Goal: Information Seeking & Learning: Understand process/instructions

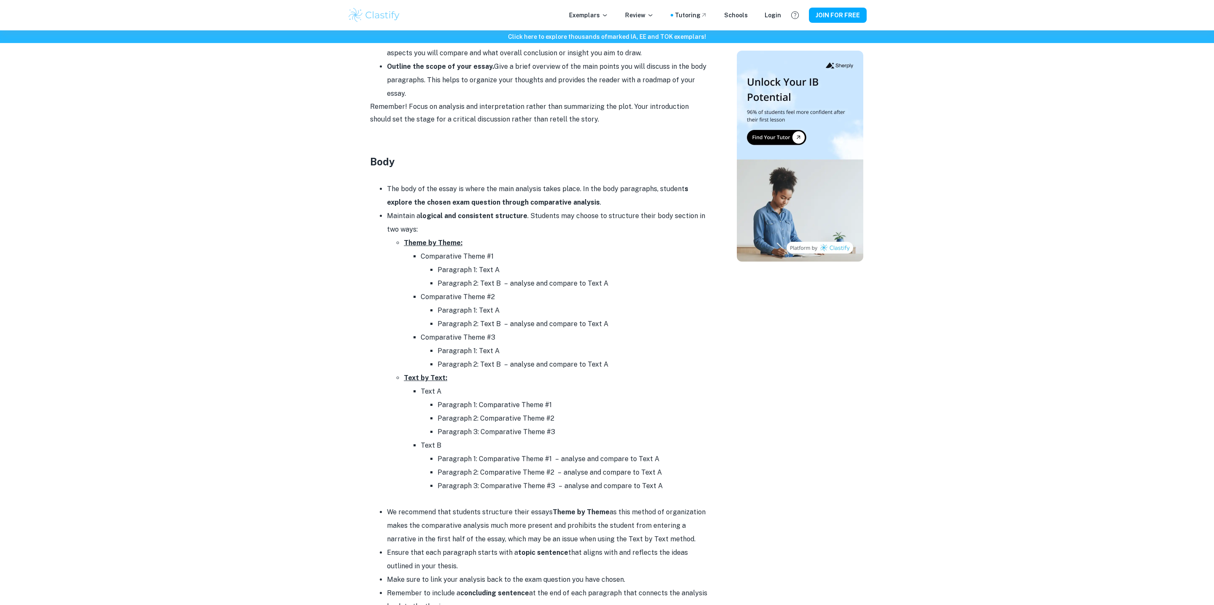
scroll to position [693, 0]
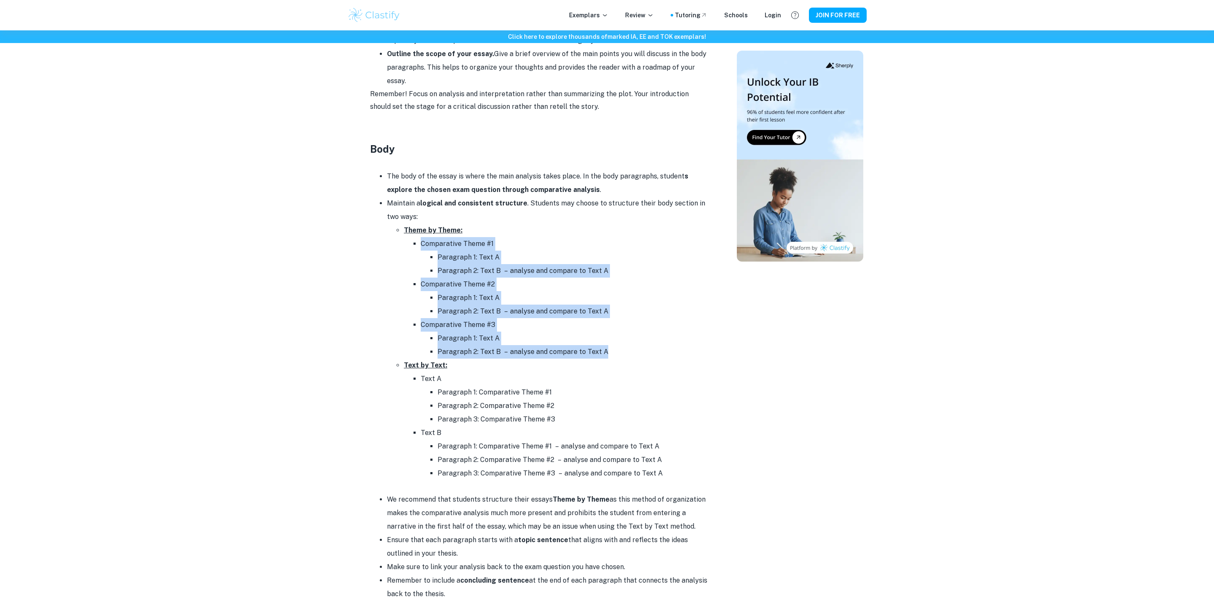
drag, startPoint x: 361, startPoint y: 250, endPoint x: 336, endPoint y: 366, distance: 118.2
click at [336, 366] on div "Click here to explore thousands of marked IA, EE and TOK exemplars ! Home Blog …" at bounding box center [607, 219] width 1214 height 1764
drag, startPoint x: 337, startPoint y: 363, endPoint x: 305, endPoint y: 243, distance: 123.4
click at [305, 243] on div "Click here to explore thousands of marked IA, EE and TOK exemplars ! Home Blog …" at bounding box center [607, 219] width 1214 height 1764
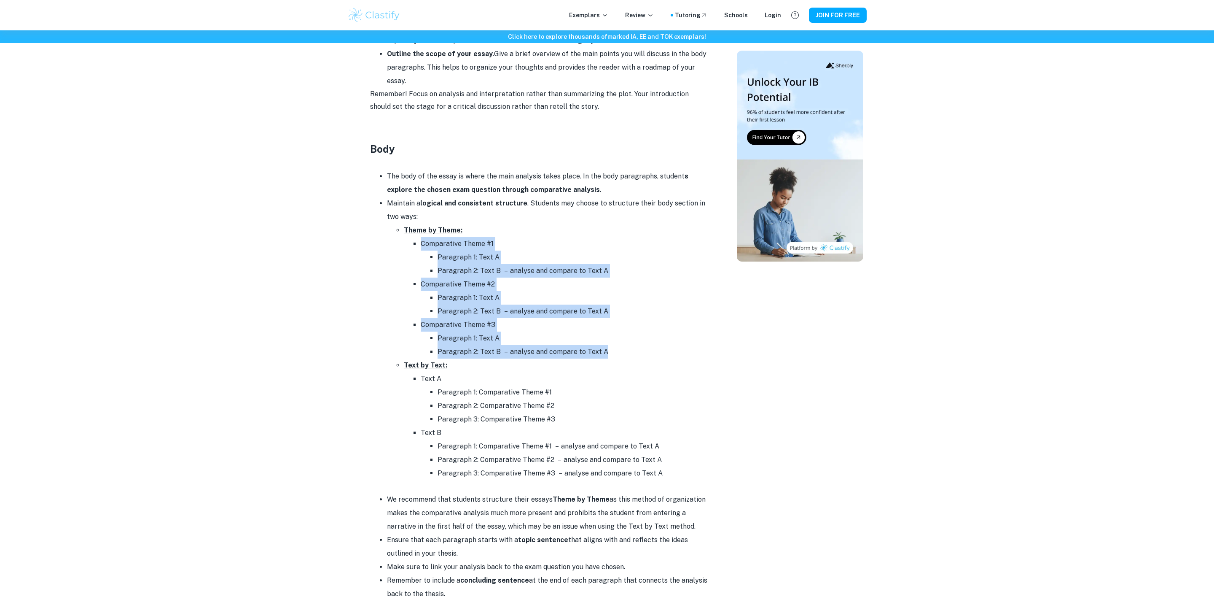
click at [305, 243] on div "Click here to explore thousands of marked IA, EE and TOK exemplars ! Home Blog …" at bounding box center [607, 219] width 1214 height 1764
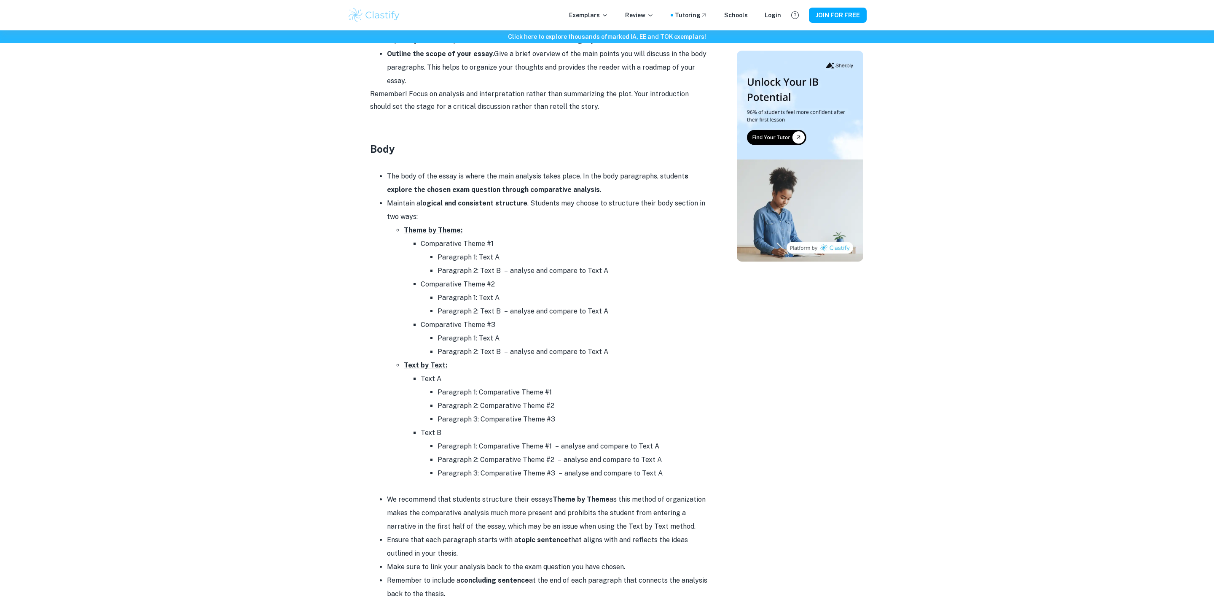
drag, startPoint x: 332, startPoint y: 231, endPoint x: 669, endPoint y: 478, distance: 417.8
click at [669, 478] on div "Click here to explore thousands of marked IA, EE and TOK exemplars ! Home Blog …" at bounding box center [607, 219] width 1214 height 1764
click at [669, 478] on li "Paragraph 3: Comparative Theme #3 – analyse and compare to Text A" at bounding box center [573, 472] width 270 height 13
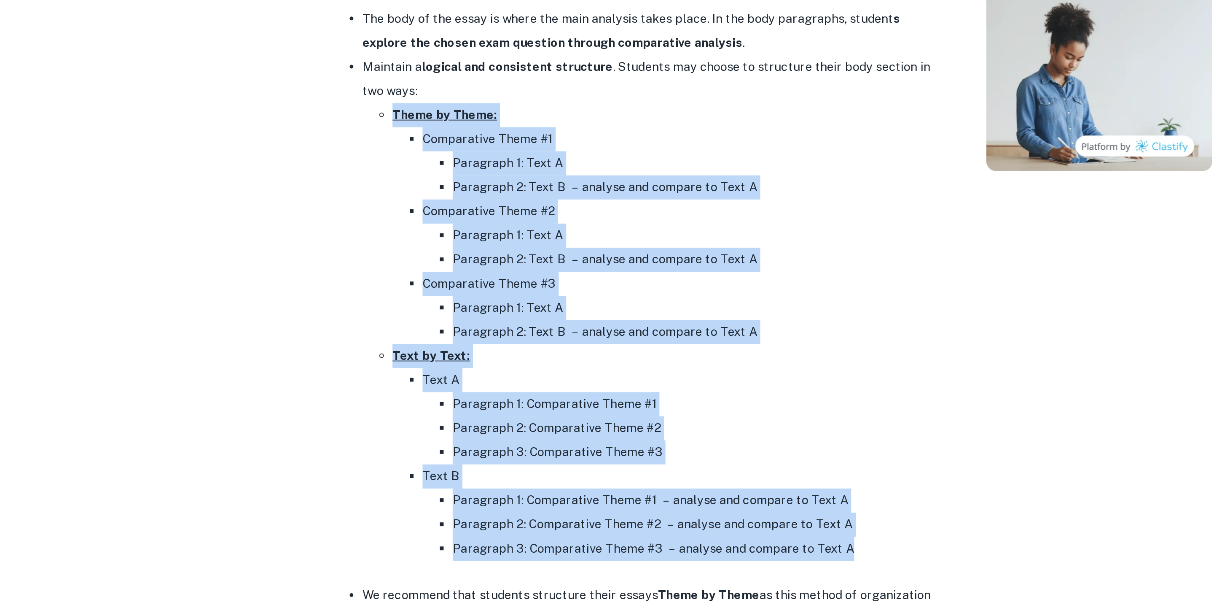
drag, startPoint x: 403, startPoint y: 226, endPoint x: 655, endPoint y: 470, distance: 350.6
click at [655, 470] on ul "Theme by Theme: Comparative Theme #1 Paragraph 1: Text A Paragraph 2: Text B – …" at bounding box center [547, 351] width 320 height 256
copy ul "Theme by Theme: Comparative Theme #1 Paragraph 1: Text A Paragraph 2: Text B – …"
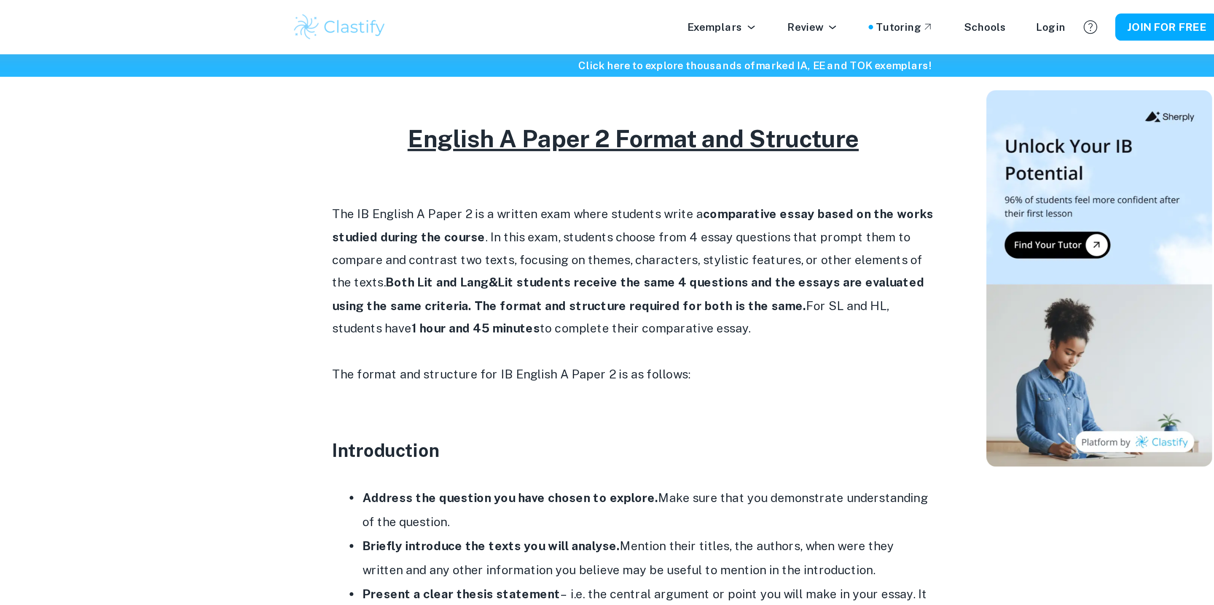
scroll to position [373, 0]
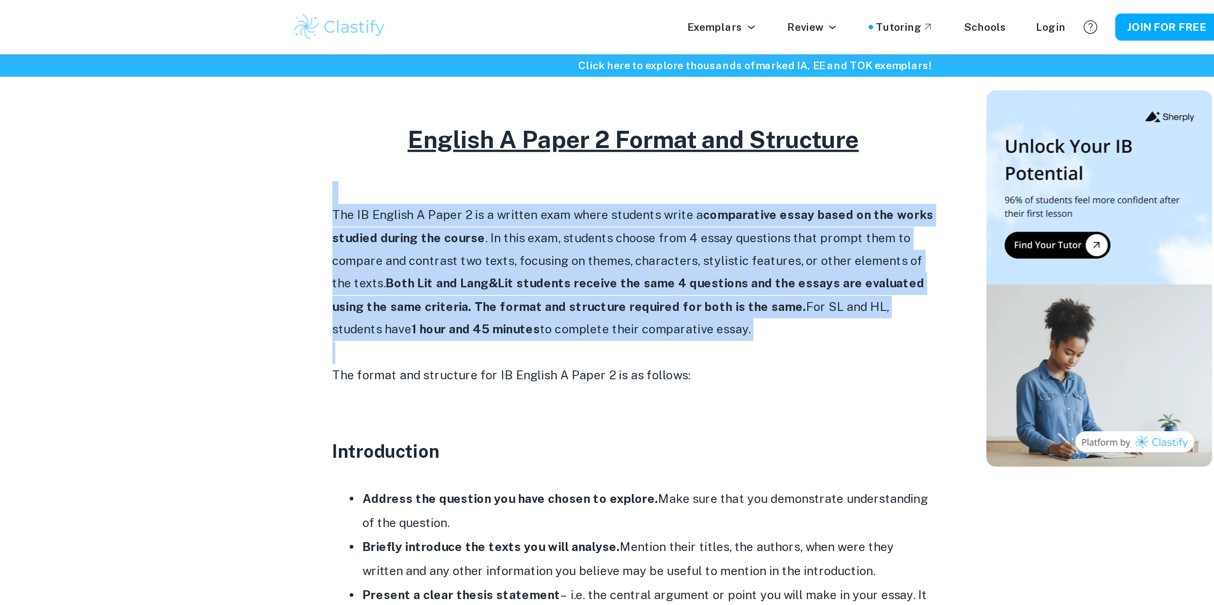
drag, startPoint x: 545, startPoint y: 100, endPoint x: 543, endPoint y: 195, distance: 95.3
click at [543, 195] on div "Feeling overwhelmed as you prepare for the IB English A Paper 2? Whether you're…" at bounding box center [538, 545] width 337 height 1097
click at [543, 195] on p at bounding box center [538, 197] width 337 height 13
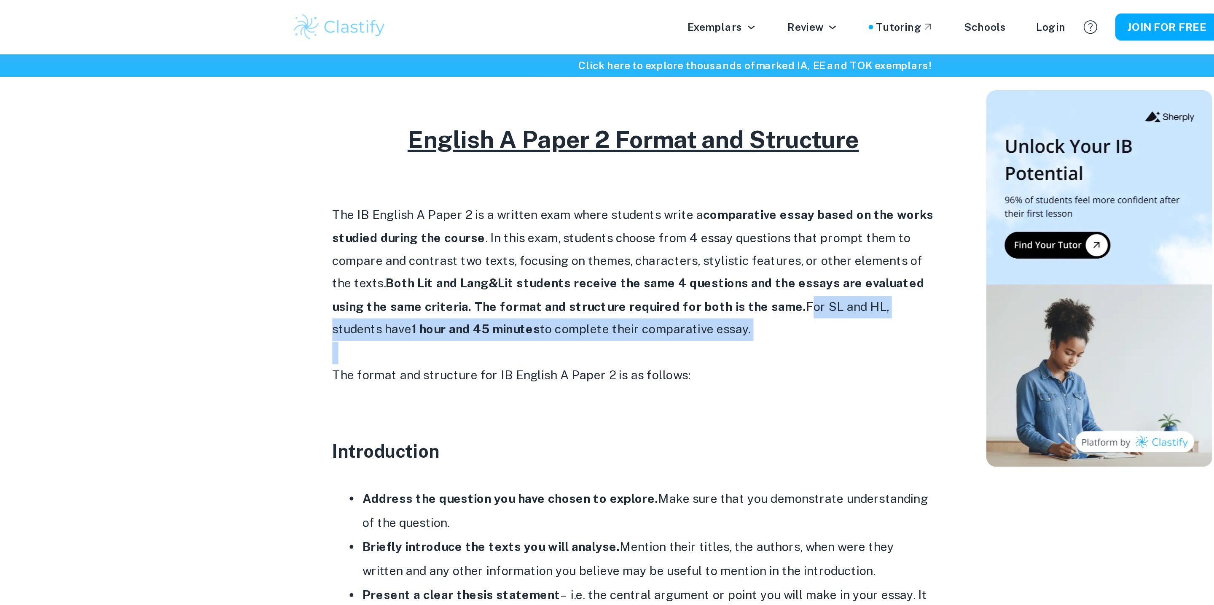
drag, startPoint x: 543, startPoint y: 195, endPoint x: 606, endPoint y: 171, distance: 67.5
click at [606, 171] on div "Feeling overwhelmed as you prepare for the IB English A Paper 2? Whether you're…" at bounding box center [538, 545] width 337 height 1097
click at [606, 171] on p "The IB English A Paper 2 is a written exam where students write a comparative e…" at bounding box center [538, 152] width 337 height 77
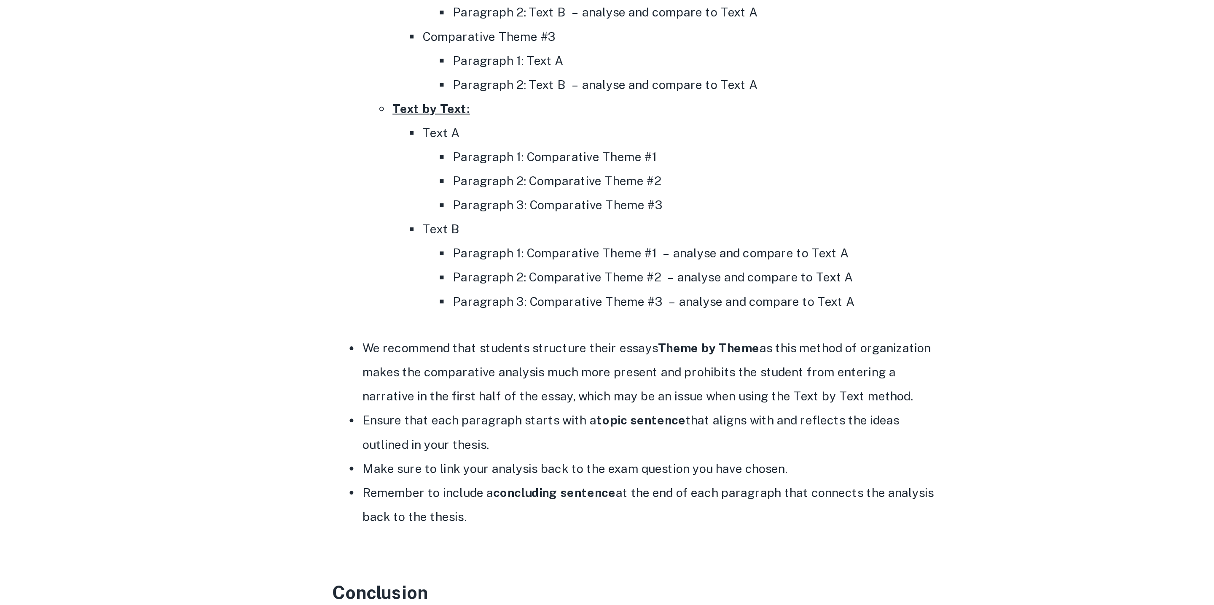
scroll to position [734, 0]
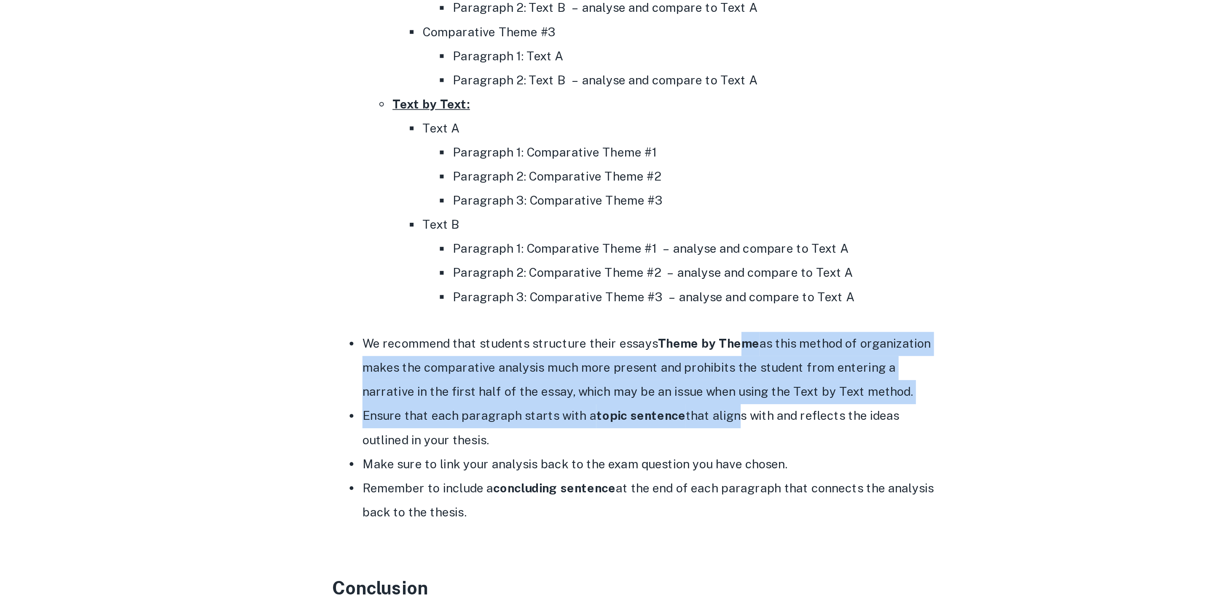
drag, startPoint x: 595, startPoint y: 457, endPoint x: 595, endPoint y: 505, distance: 47.2
click at [595, 505] on ul "We recommend that students structure their essays Theme by Theme as this method…" at bounding box center [538, 506] width 337 height 108
click at [595, 505] on li "Ensure that each paragraph starts with a topic sentence that aligns with and re…" at bounding box center [547, 505] width 320 height 27
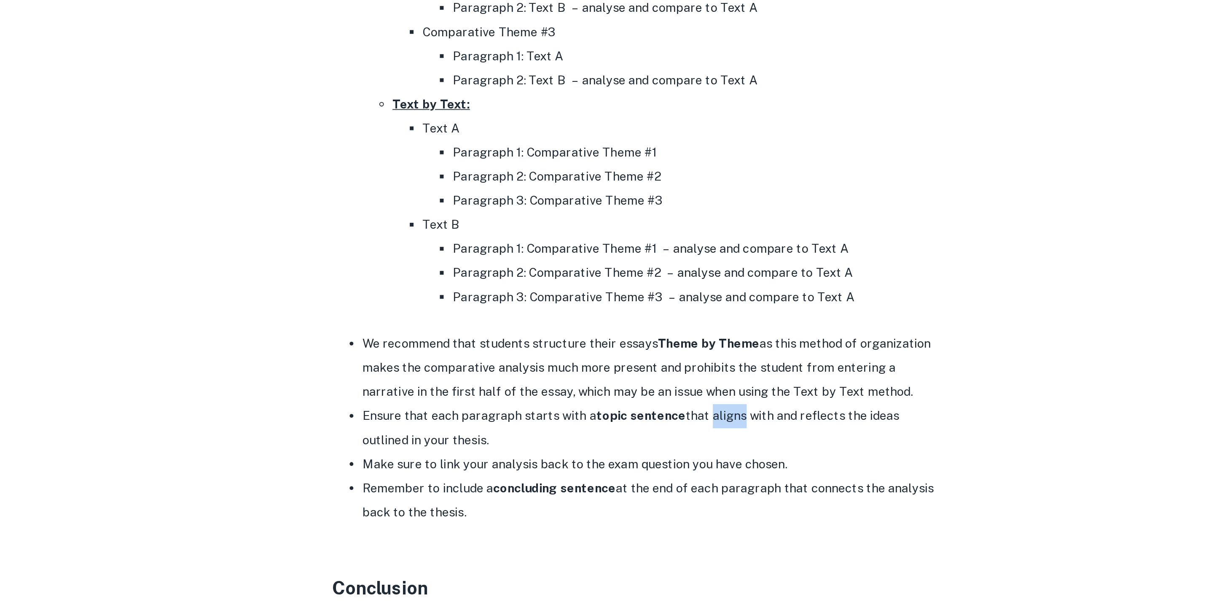
click at [595, 505] on li "Ensure that each paragraph starts with a topic sentence that aligns with and re…" at bounding box center [547, 505] width 320 height 27
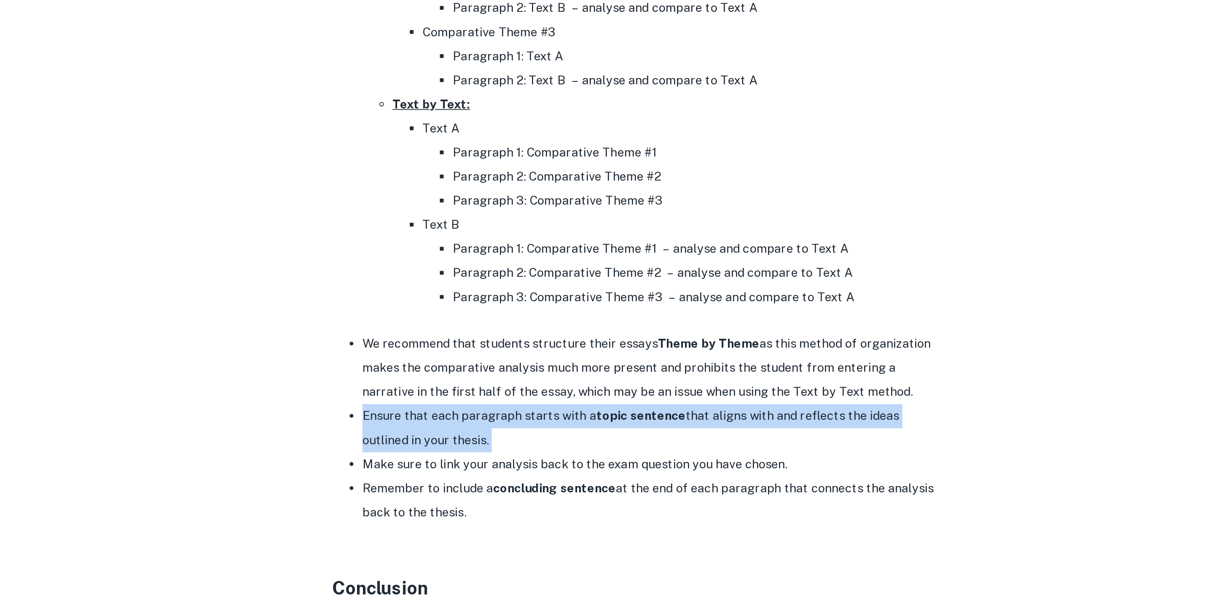
click at [595, 505] on li "Ensure that each paragraph starts with a topic sentence that aligns with and re…" at bounding box center [547, 505] width 320 height 27
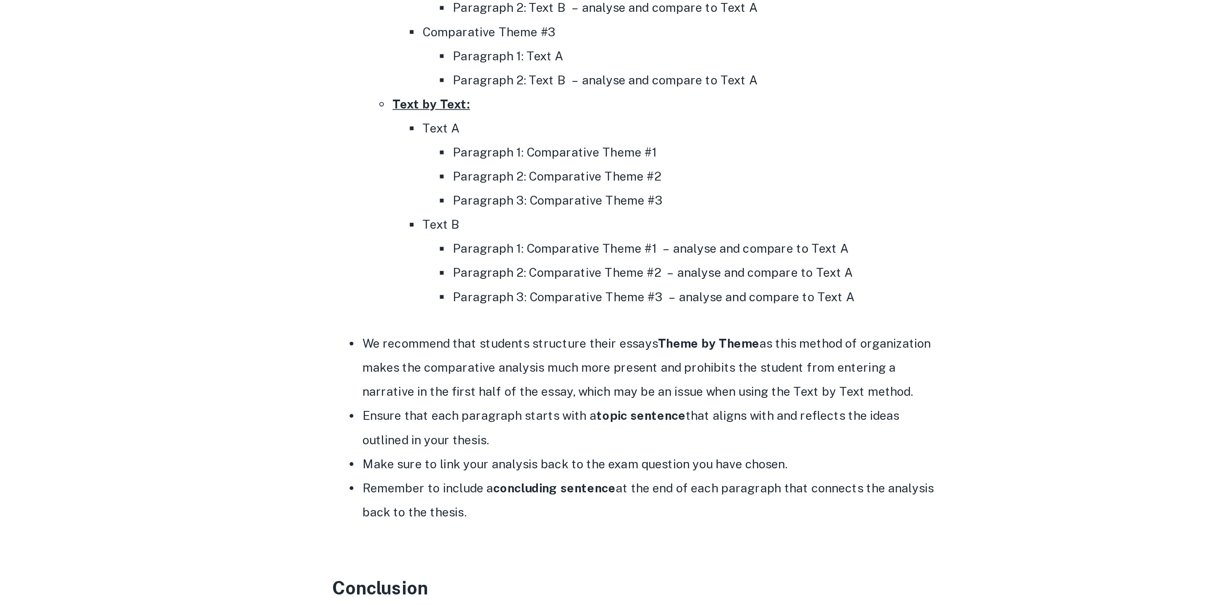
click at [595, 547] on li "Remember to include a concluding sentence at the end of each paragraph that con…" at bounding box center [547, 546] width 320 height 27
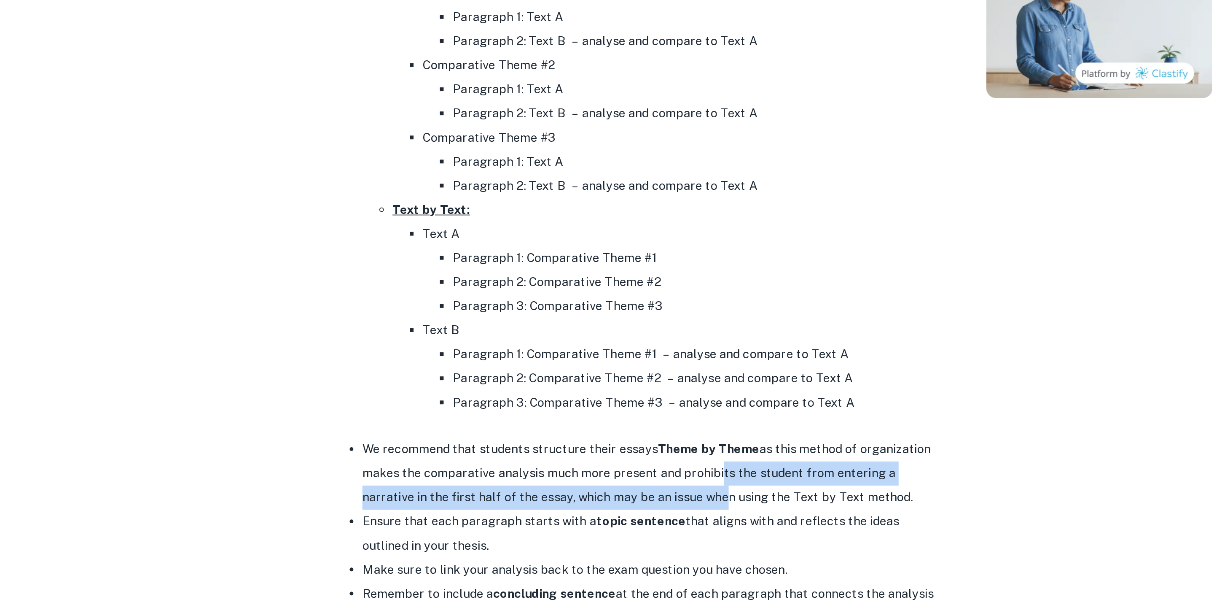
drag, startPoint x: 582, startPoint y: 468, endPoint x: 583, endPoint y: 487, distance: 19.4
click at [583, 487] on li "We recommend that students structure their essays Theme by Theme as this method…" at bounding box center [547, 472] width 320 height 40
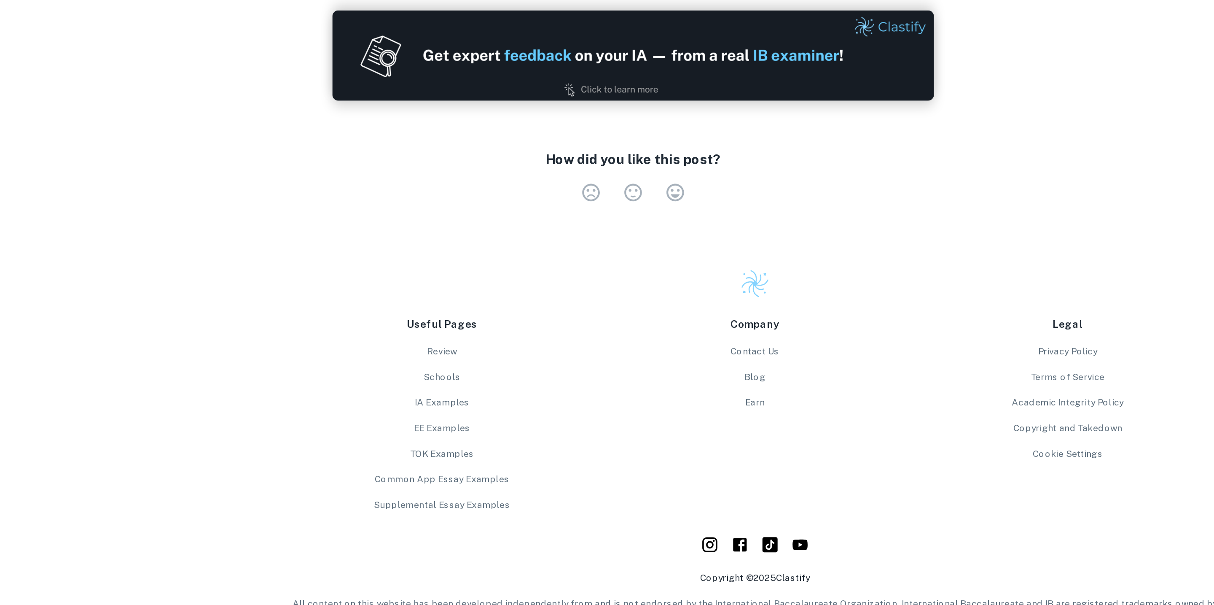
scroll to position [1217, 0]
